Goal: Navigation & Orientation: Find specific page/section

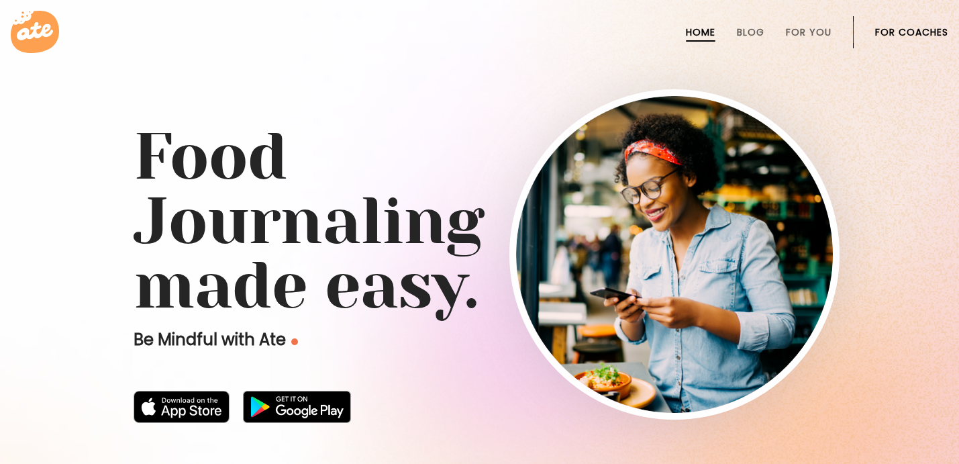
click at [888, 34] on link "For Coaches" at bounding box center [911, 32] width 73 height 11
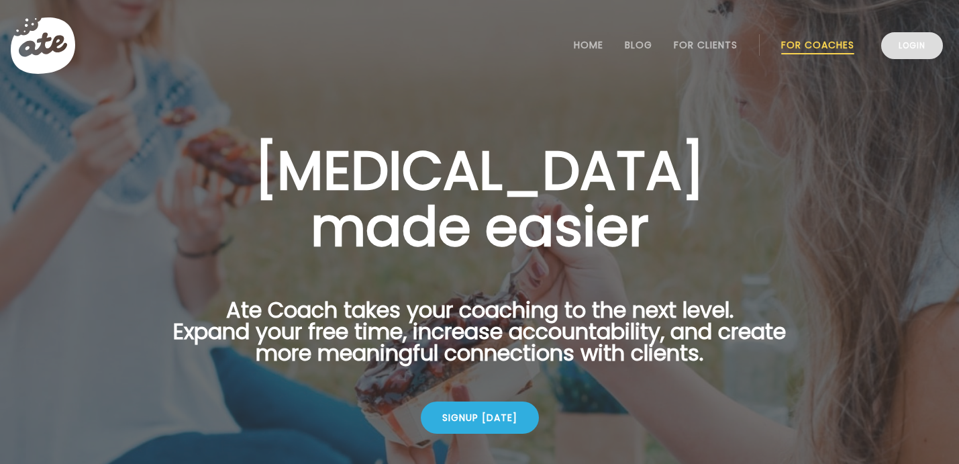
click at [924, 46] on link "Login" at bounding box center [912, 45] width 62 height 27
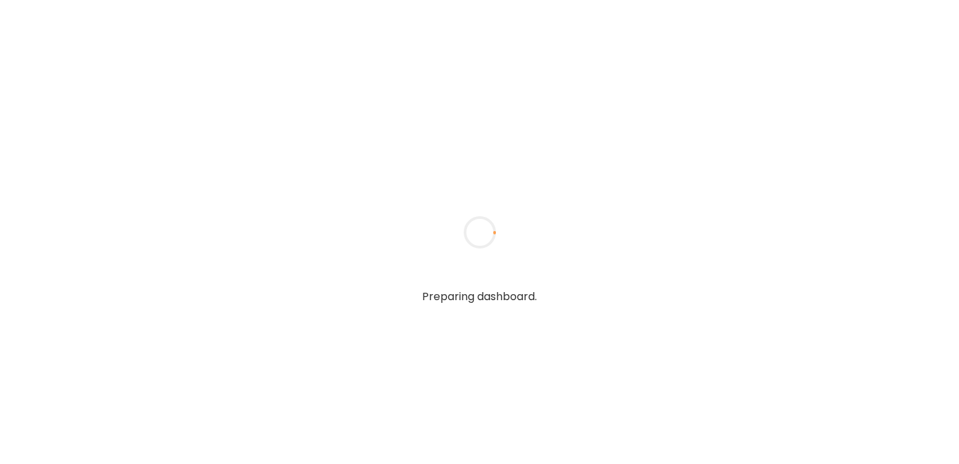
type input "*****"
type input "**********"
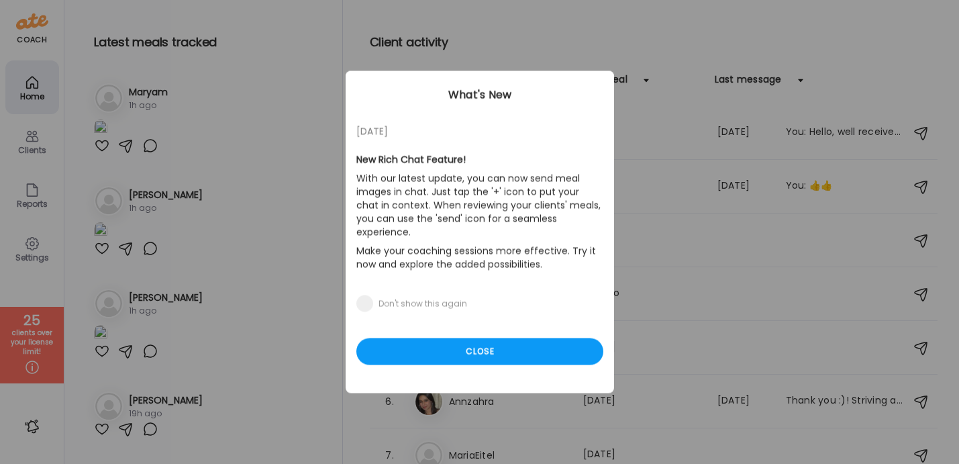
type input "**********"
click at [447, 351] on div "[DATE] New Rich Chat Feature! With our latest update, you can now send meal ima…" at bounding box center [479, 232] width 268 height 322
click at [438, 338] on div "Close" at bounding box center [479, 351] width 247 height 27
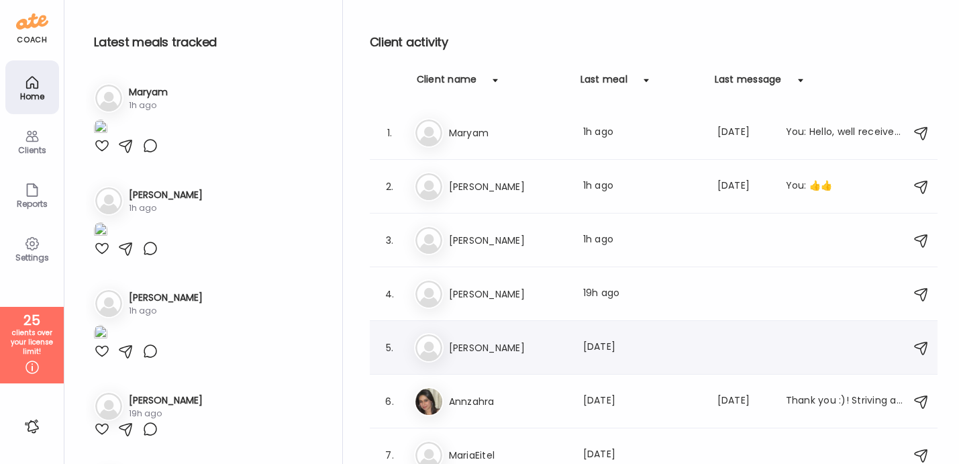
click at [464, 356] on div "La Laura Buchanan Last meal: 2d ago" at bounding box center [655, 348] width 483 height 30
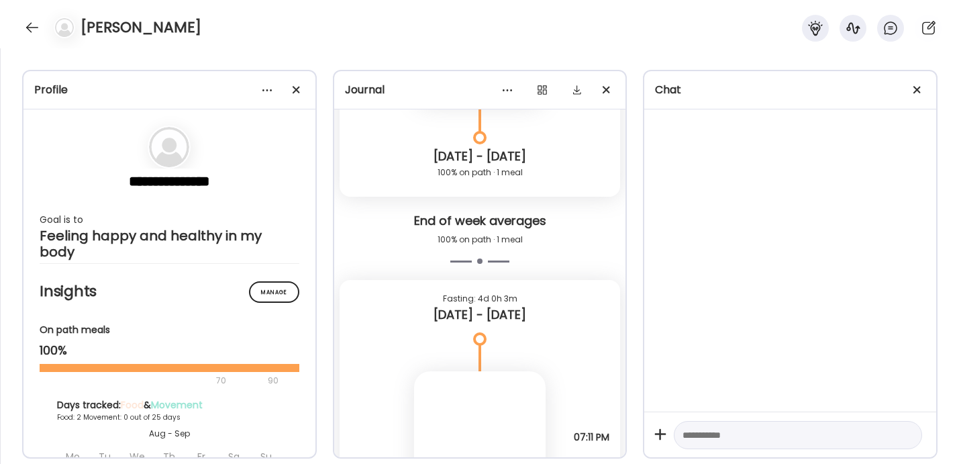
scroll to position [9814, 0]
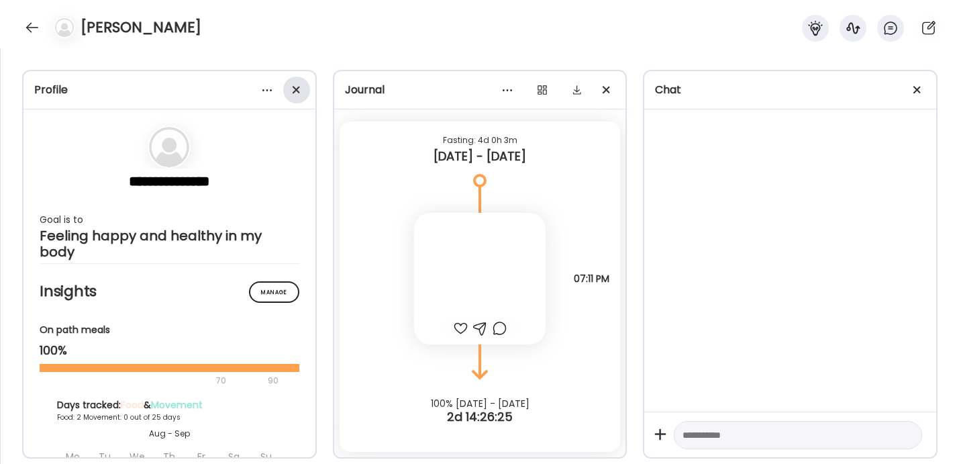
click at [296, 93] on div at bounding box center [296, 89] width 27 height 27
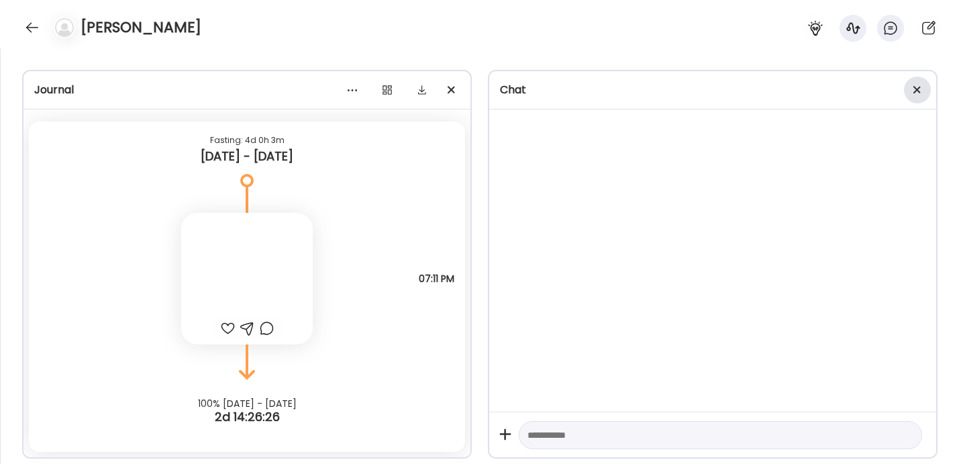
click at [908, 91] on div at bounding box center [917, 89] width 27 height 27
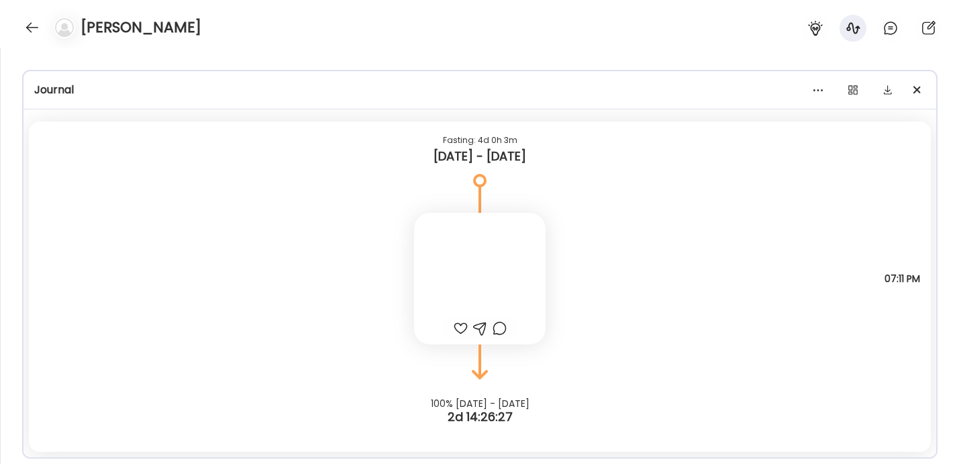
click at [478, 266] on div at bounding box center [479, 278] width 131 height 131
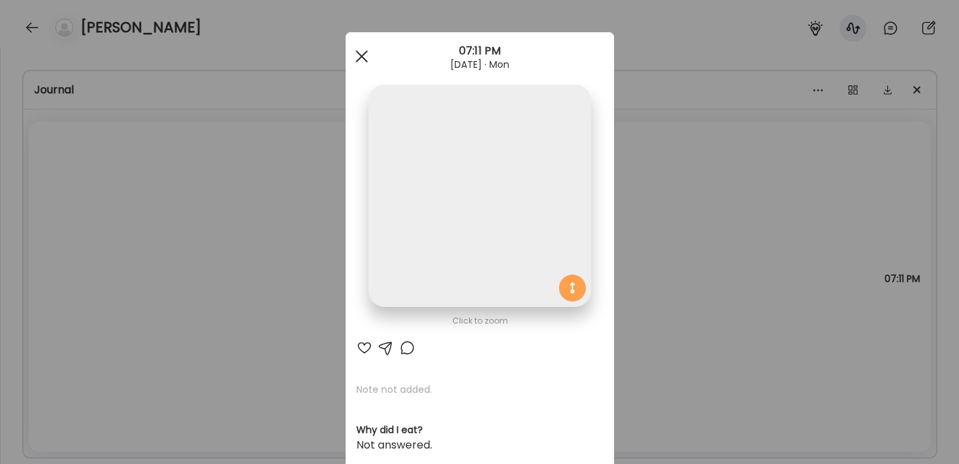
click at [362, 57] on span at bounding box center [361, 56] width 12 height 12
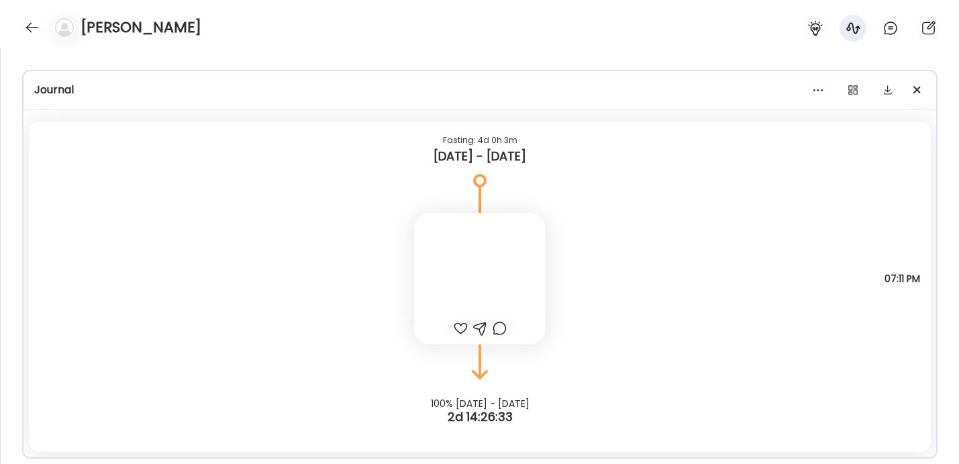
click at [435, 246] on div at bounding box center [479, 278] width 131 height 131
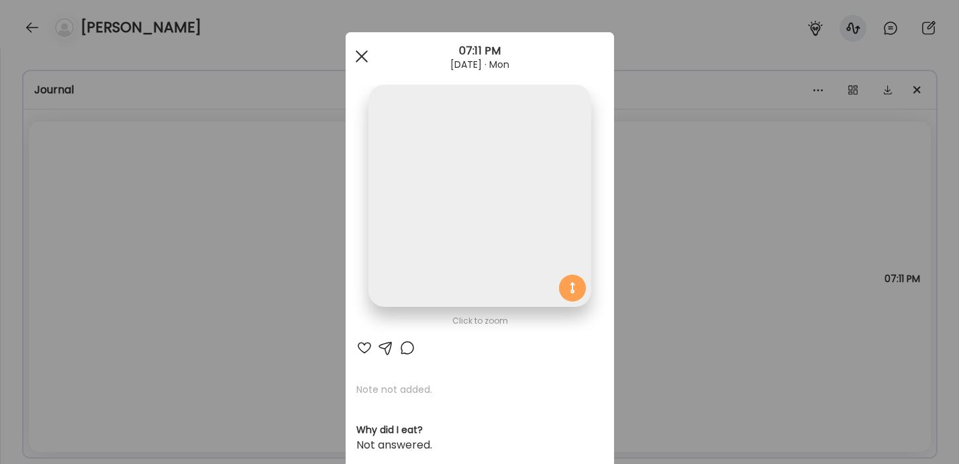
click at [355, 51] on span at bounding box center [361, 56] width 12 height 12
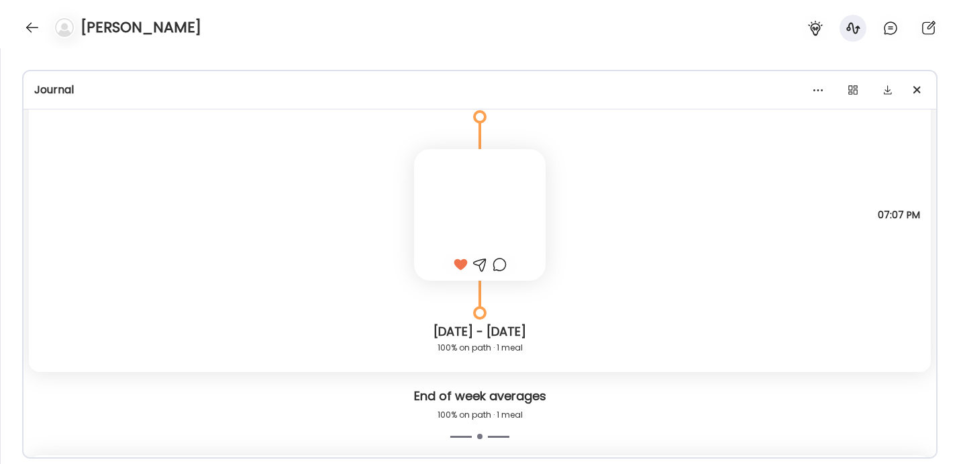
scroll to position [9462, 0]
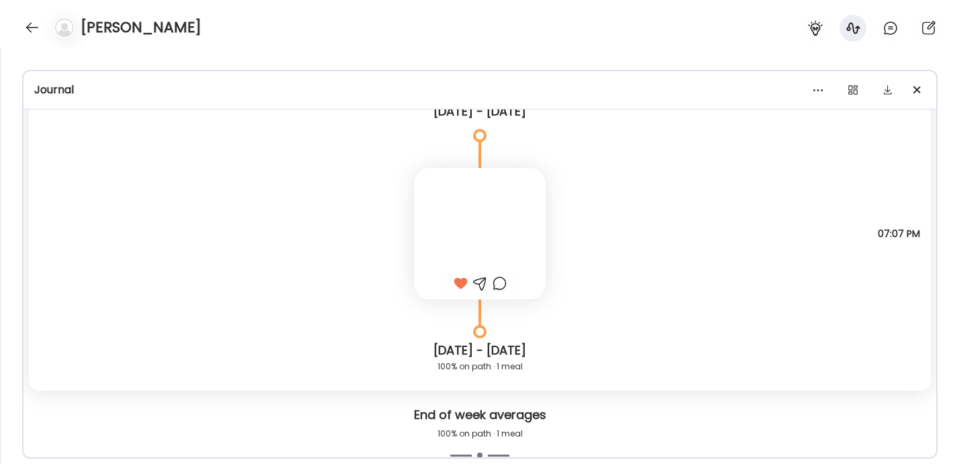
click at [464, 250] on div at bounding box center [479, 233] width 131 height 131
